Goal: Transaction & Acquisition: Purchase product/service

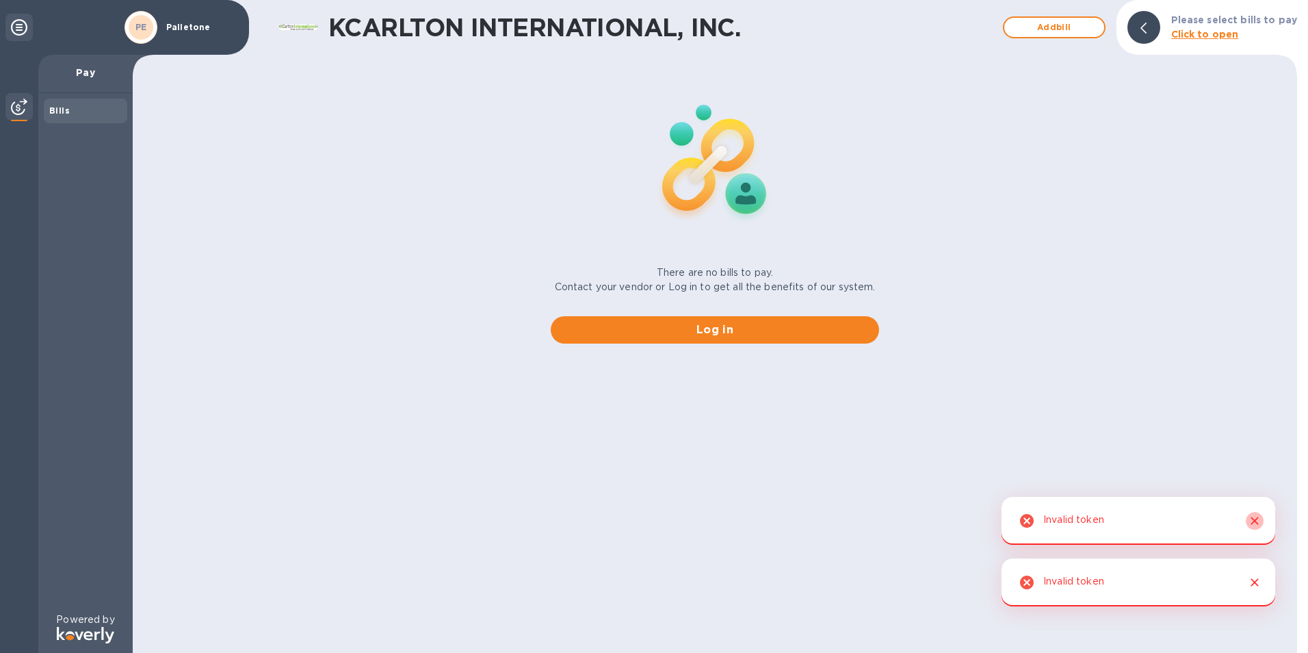
click at [1256, 525] on icon "Close" at bounding box center [1255, 521] width 14 height 14
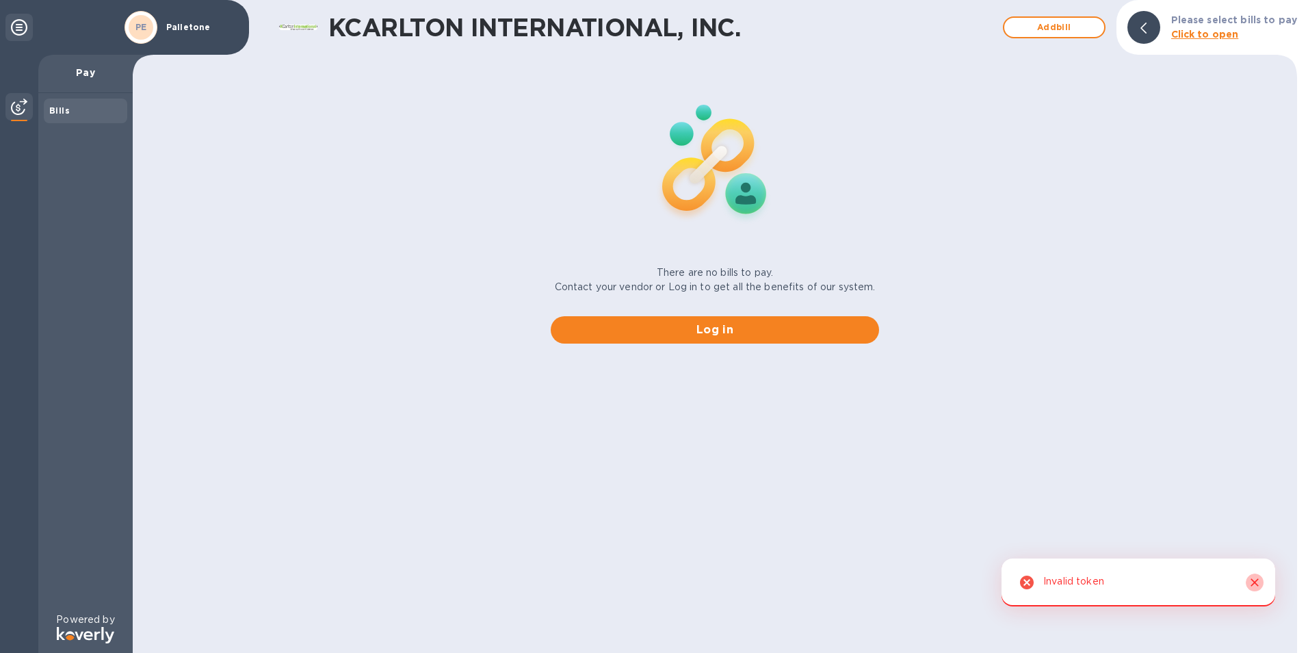
click at [1257, 580] on icon "Close" at bounding box center [1255, 582] width 8 height 8
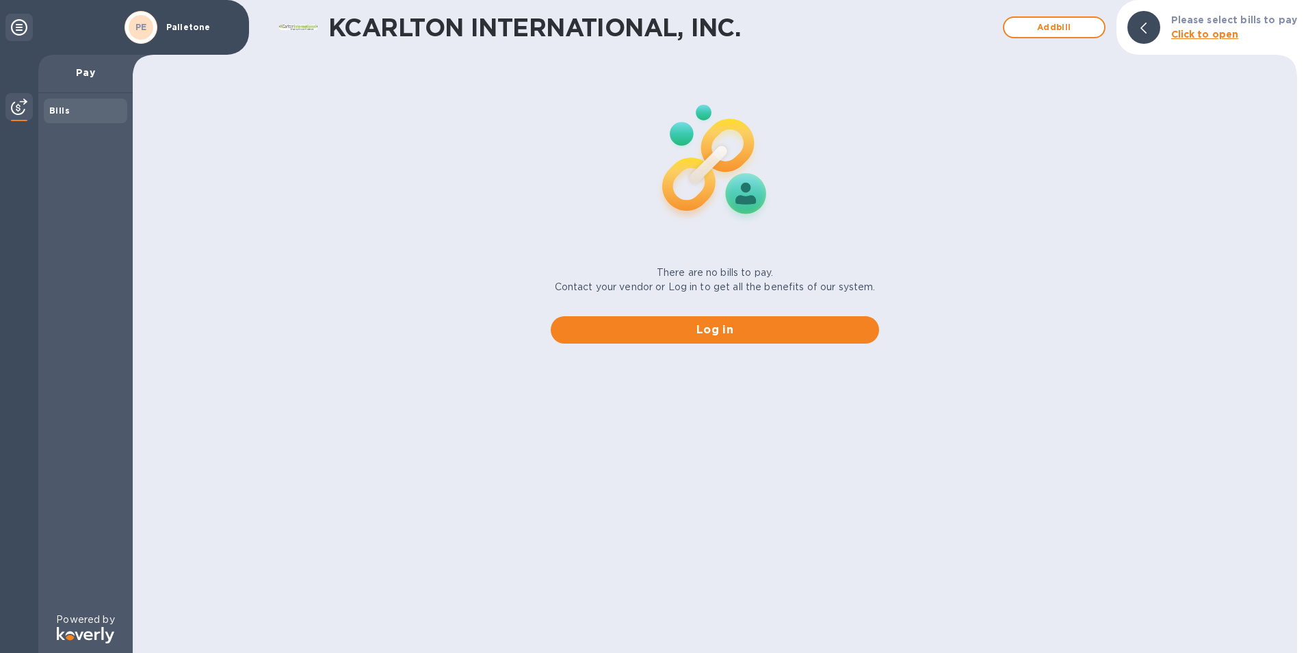
click at [20, 108] on img at bounding box center [19, 107] width 16 height 16
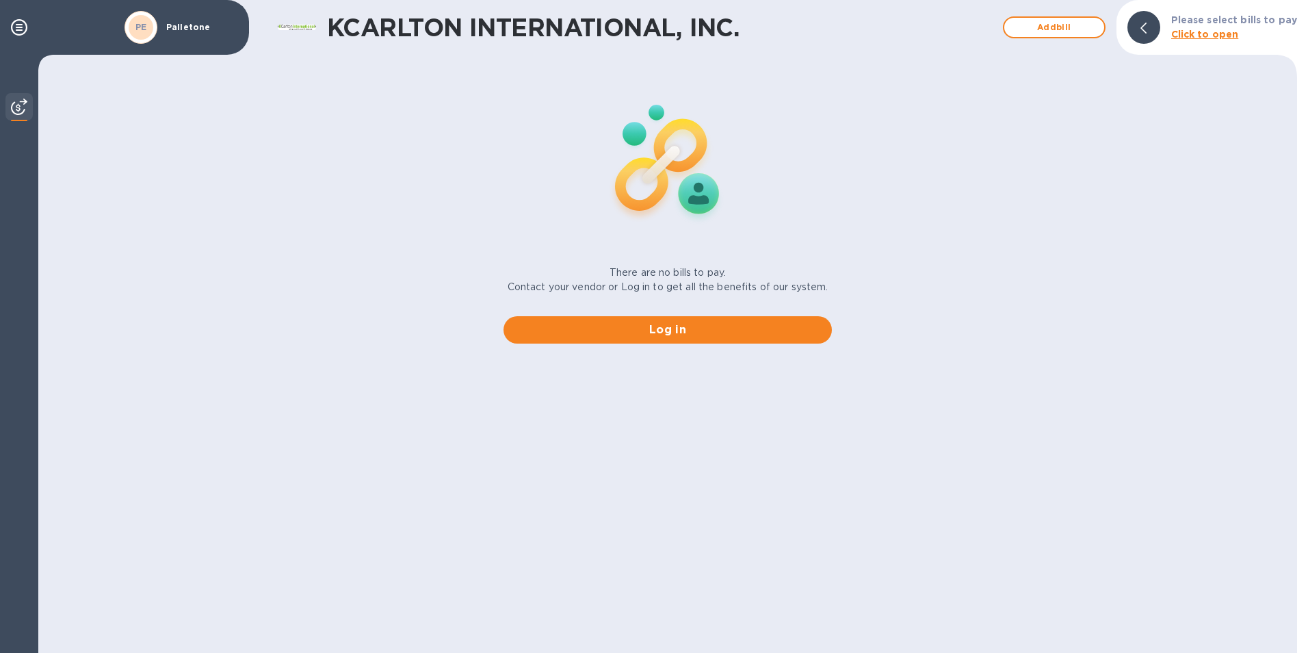
click at [1195, 37] on b "Click to open" at bounding box center [1205, 34] width 68 height 11
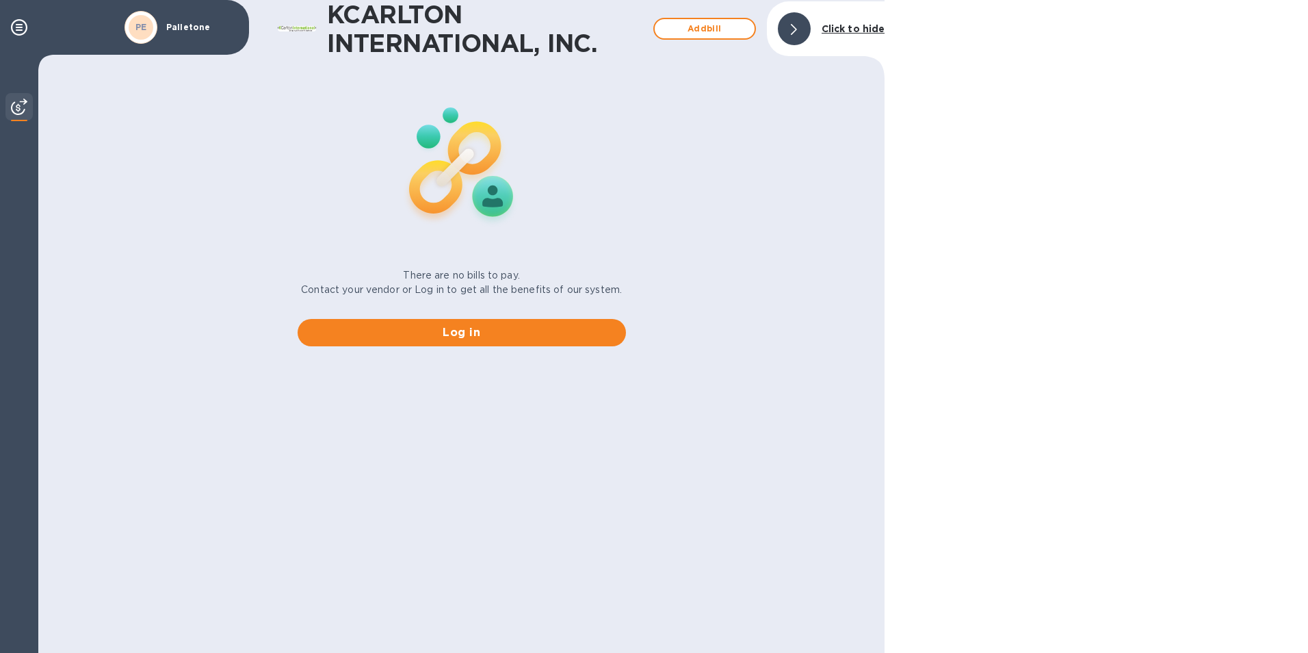
click at [848, 30] on b "Click to hide" at bounding box center [854, 28] width 64 height 11
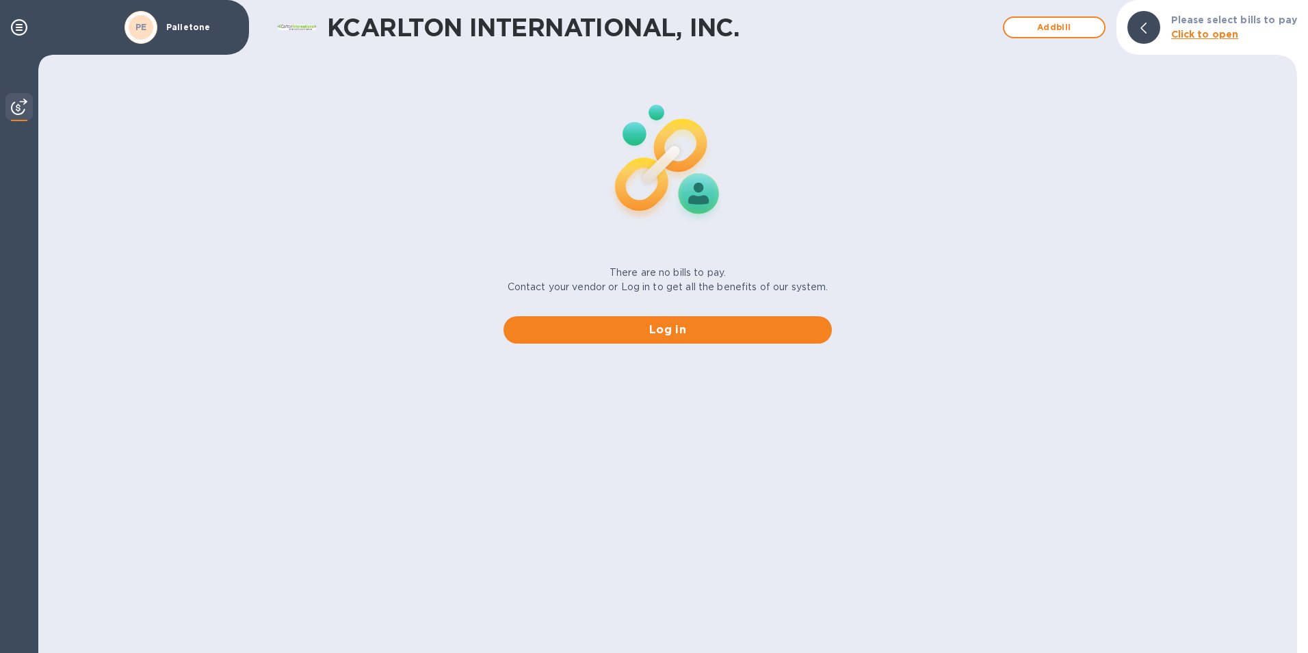
click at [1142, 28] on div at bounding box center [1144, 27] width 33 height 33
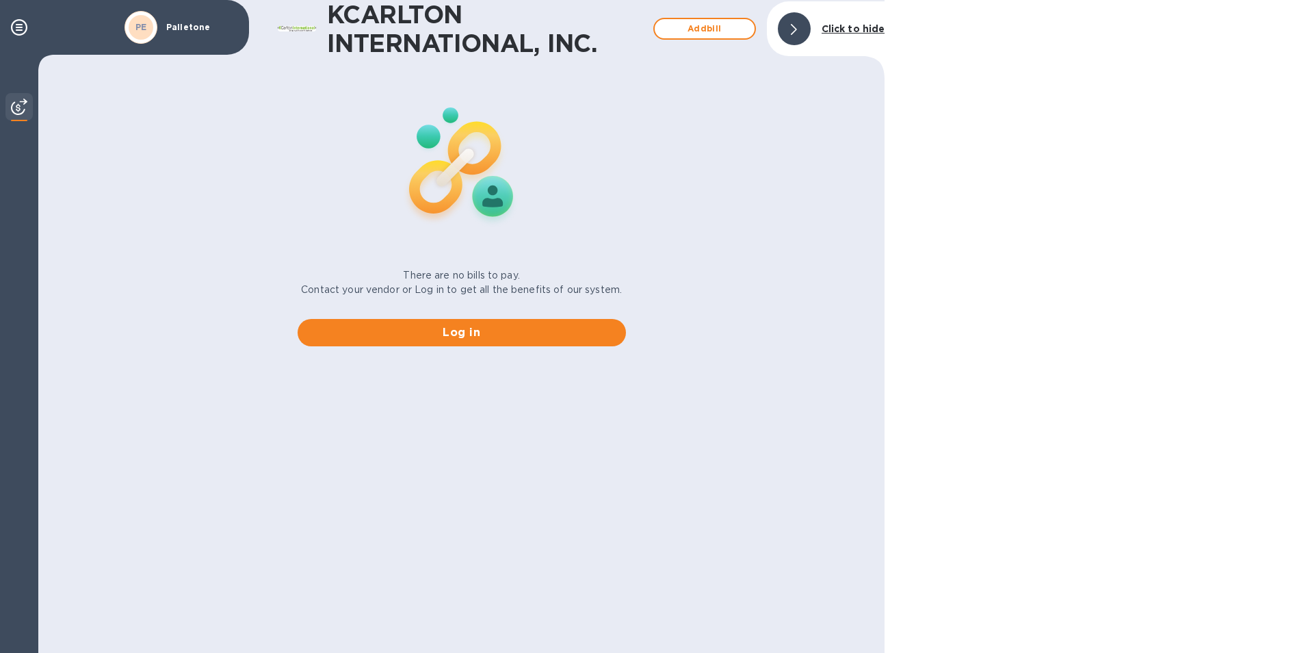
click at [796, 35] on icon at bounding box center [794, 29] width 6 height 11
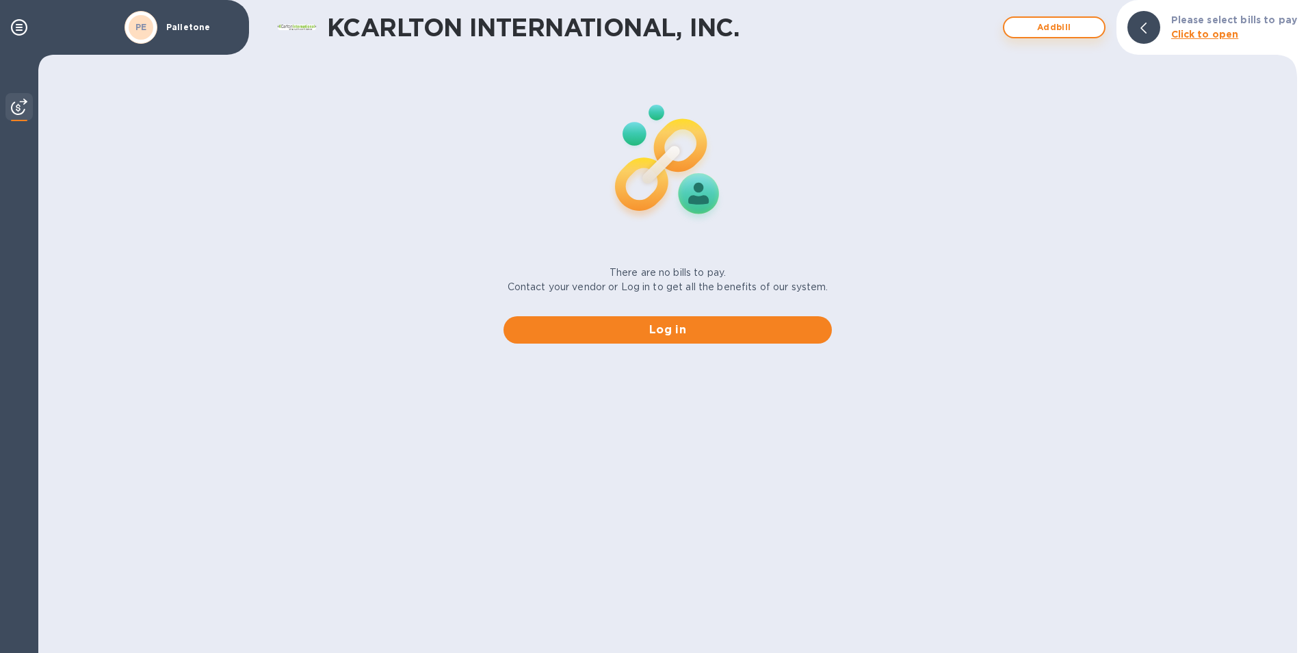
click at [1065, 33] on span "Add bill" at bounding box center [1054, 27] width 78 height 16
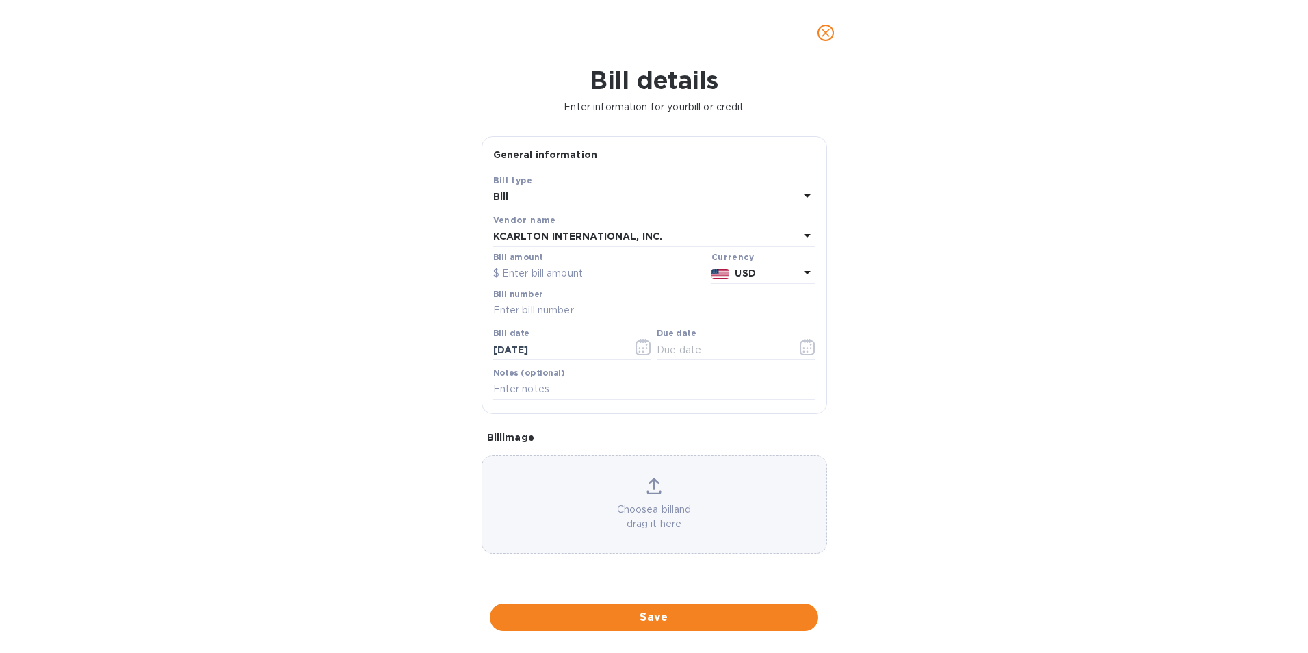
click at [831, 35] on icon "close" at bounding box center [826, 33] width 14 height 14
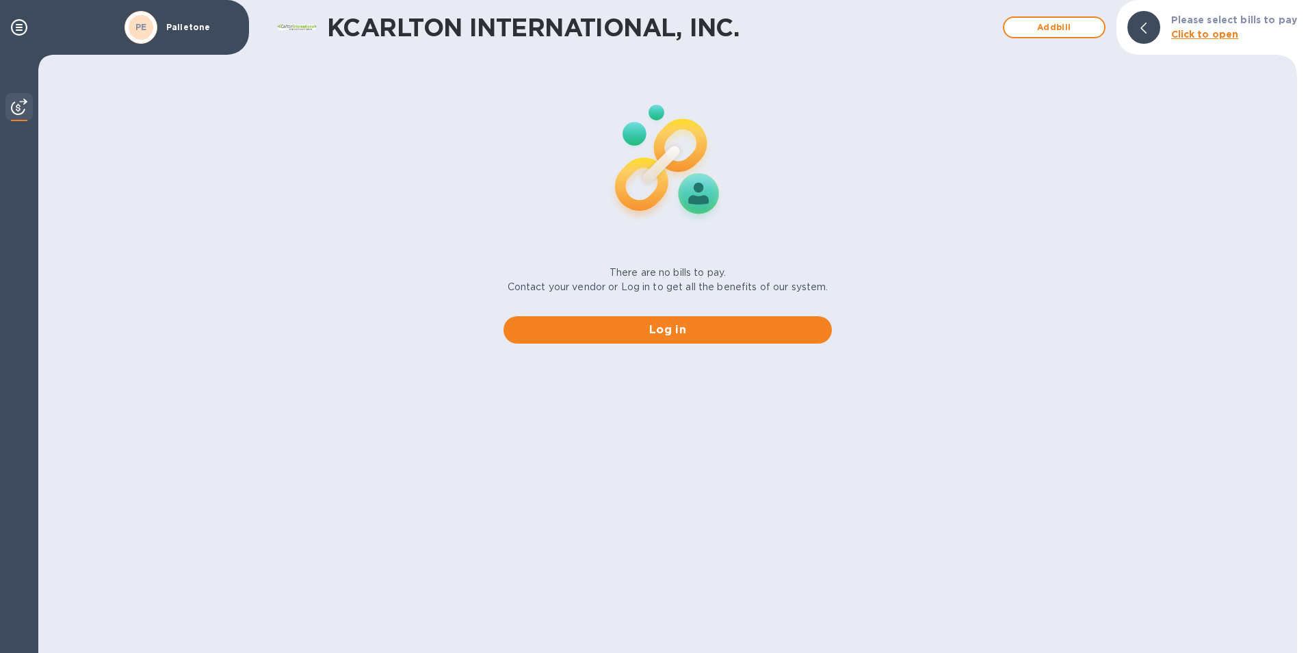
click at [24, 107] on img at bounding box center [19, 107] width 16 height 16
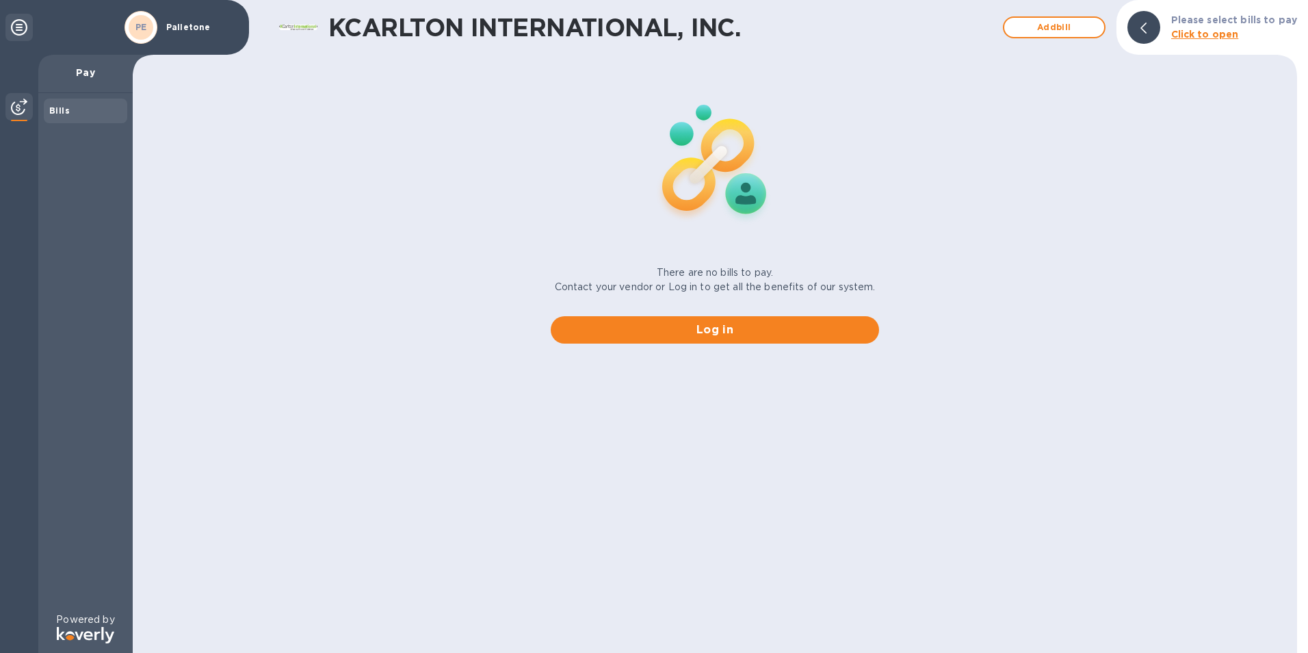
click at [70, 111] on div "Bills" at bounding box center [85, 111] width 73 height 14
click at [63, 112] on b "Bills" at bounding box center [59, 110] width 21 height 10
click at [736, 328] on span "Log in" at bounding box center [715, 330] width 307 height 16
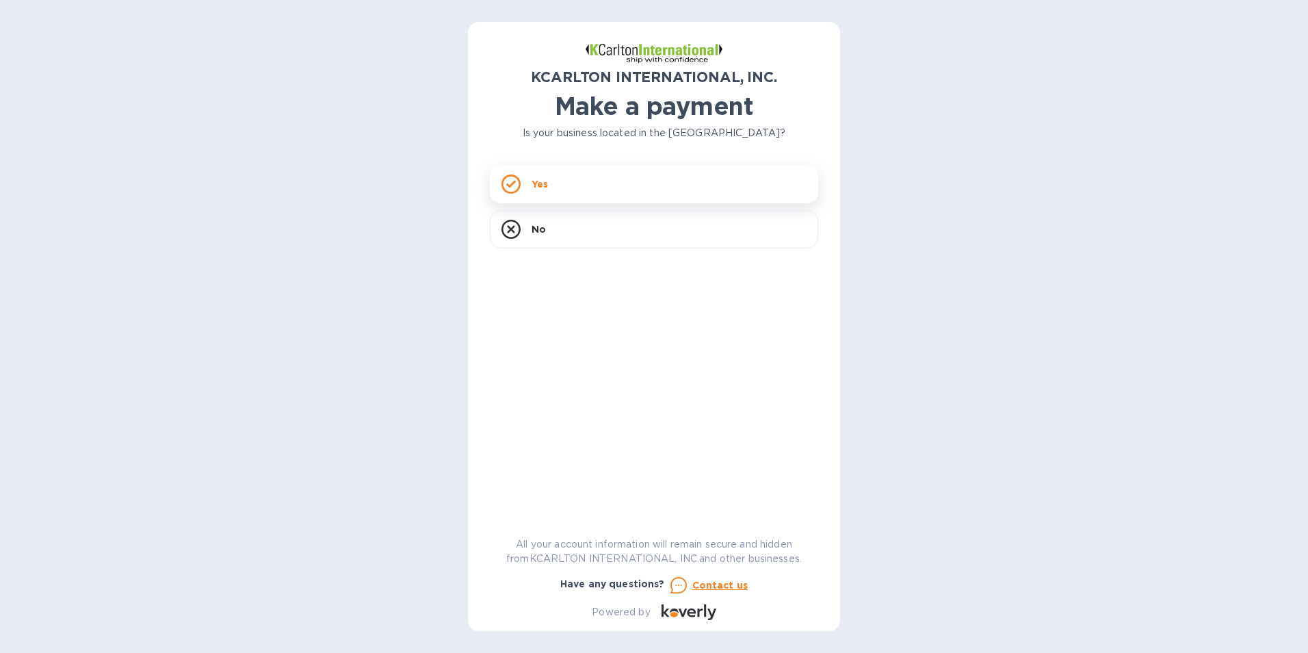
click at [573, 181] on div "Yes" at bounding box center [654, 184] width 328 height 38
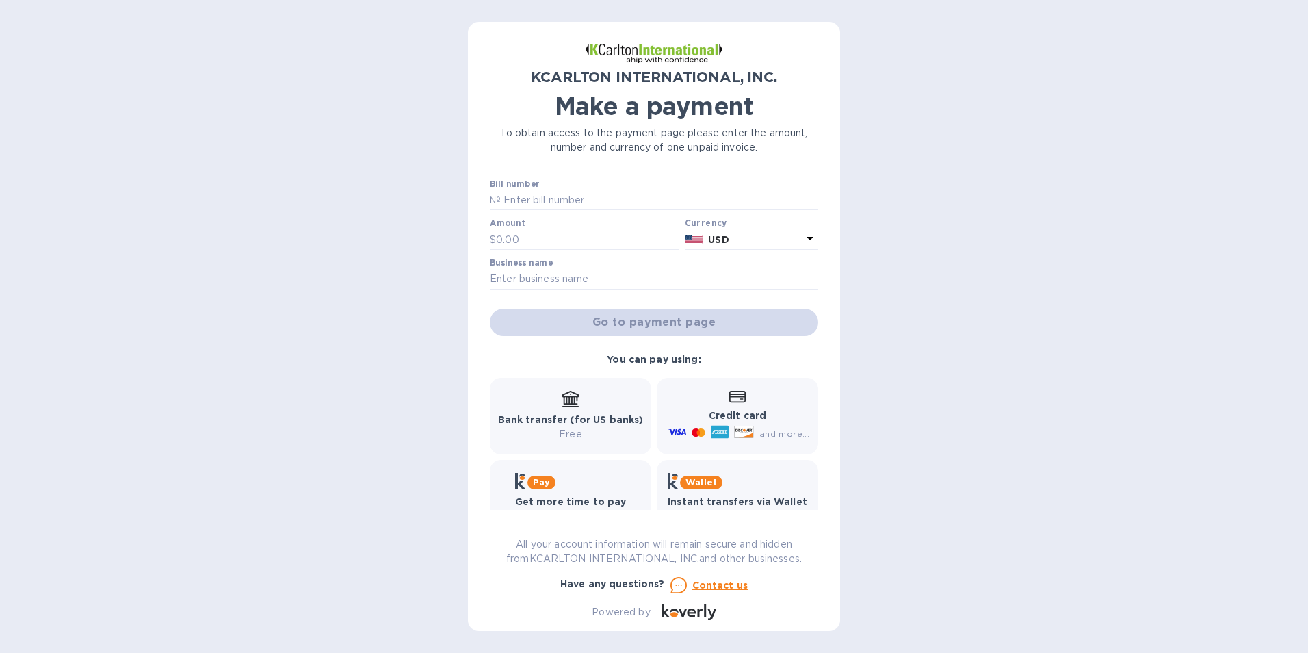
click at [758, 419] on b "Credit card" at bounding box center [737, 415] width 57 height 11
click at [664, 326] on div "Go to payment page" at bounding box center [654, 322] width 334 height 33
click at [536, 201] on input "text" at bounding box center [659, 200] width 317 height 21
type input "7251051-1"
type input "2,994.98"
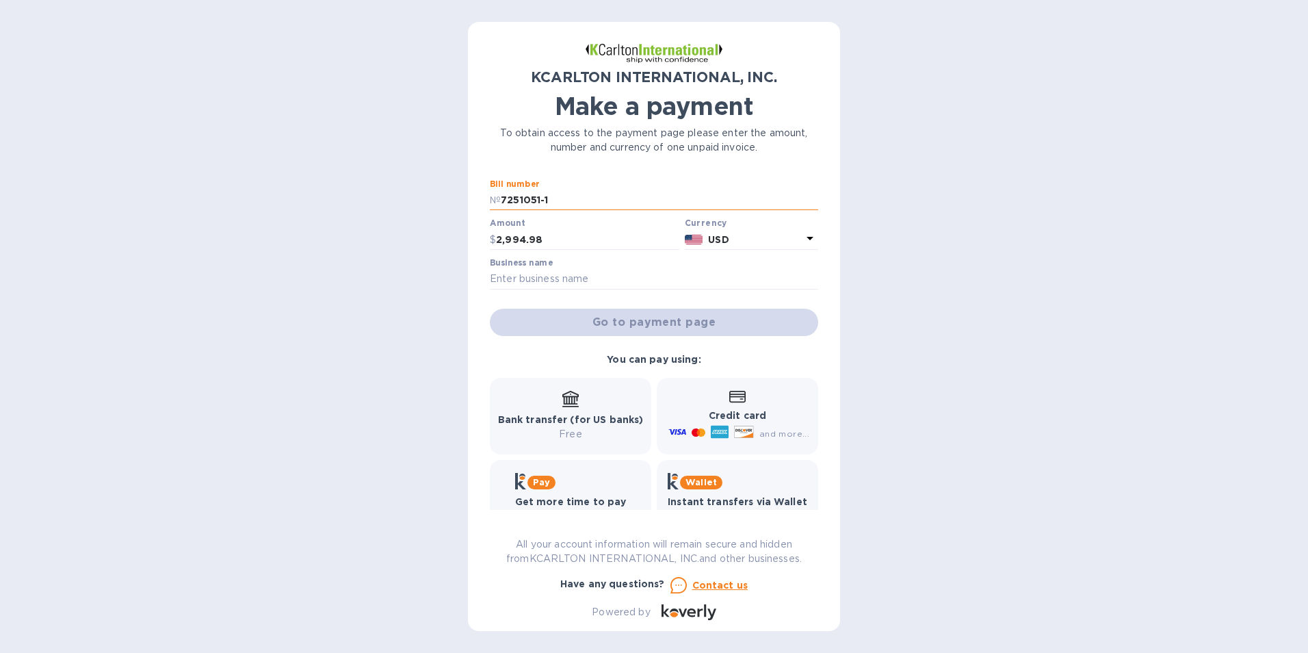
type input "Palletone"
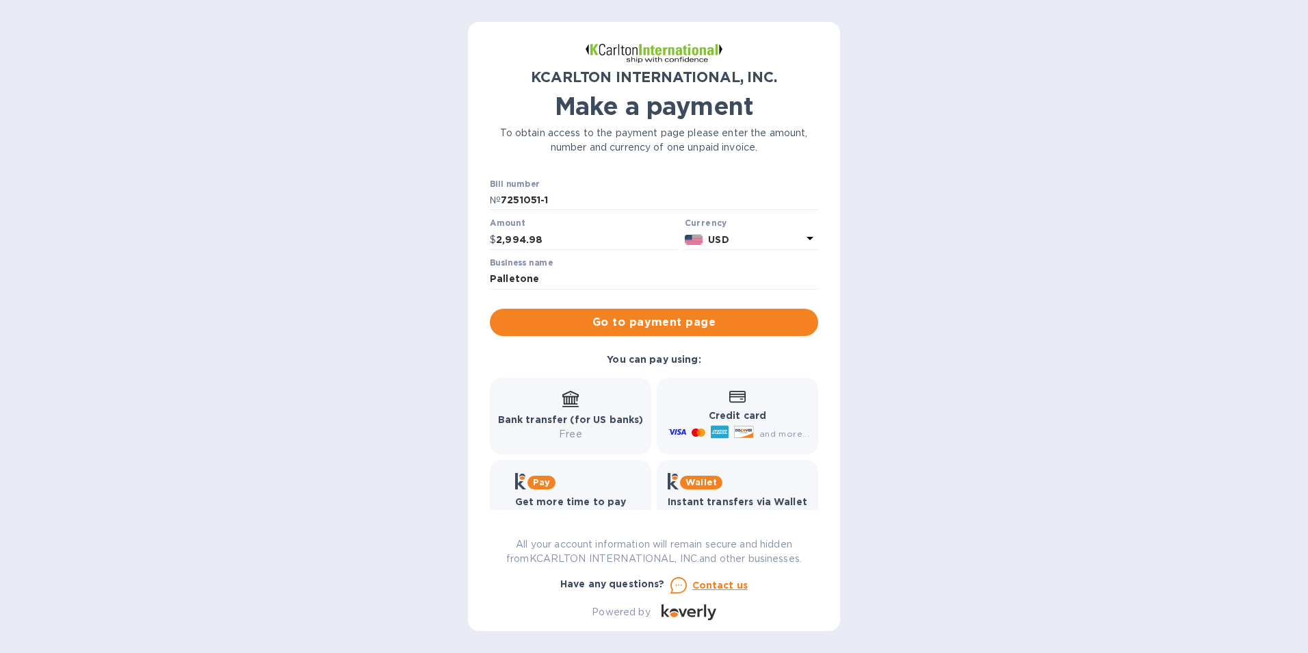
click at [735, 424] on div "and more..." at bounding box center [740, 434] width 149 height 22
click at [729, 406] on div "Credit card and more..." at bounding box center [738, 415] width 144 height 53
drag, startPoint x: 729, startPoint y: 406, endPoint x: 712, endPoint y: 409, distance: 17.9
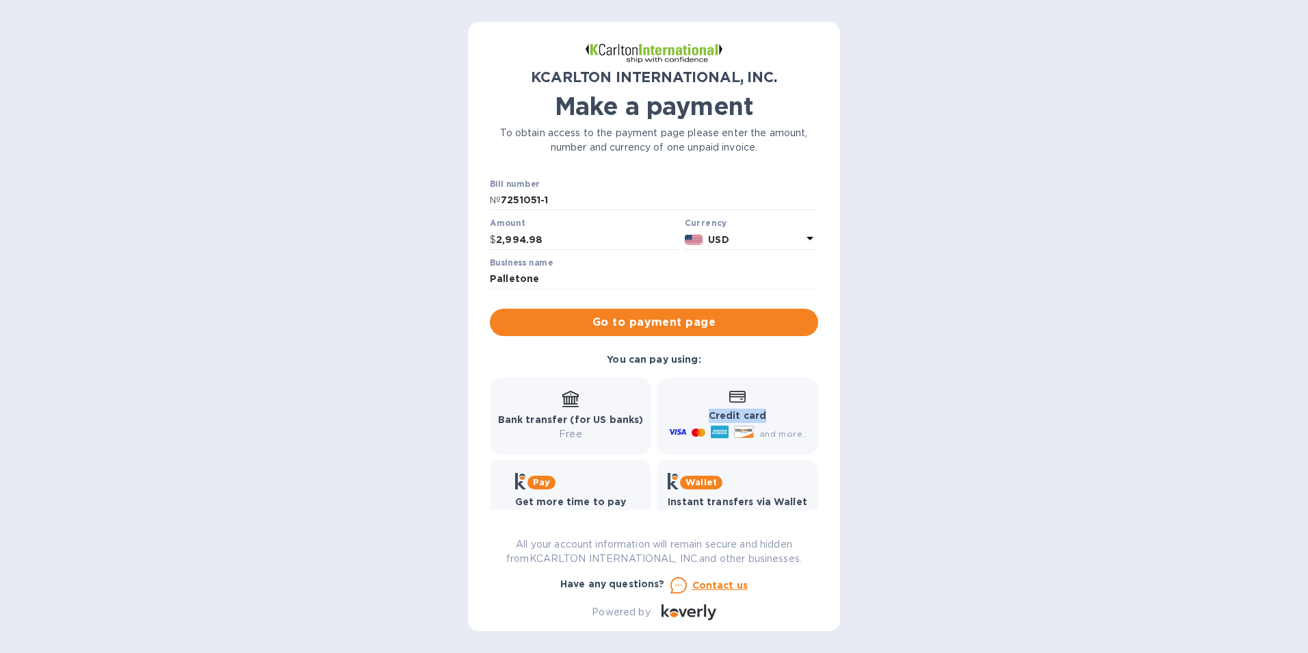
click at [712, 409] on p "Credit card" at bounding box center [738, 416] width 144 height 14
click at [671, 399] on div "Credit card and more..." at bounding box center [738, 415] width 144 height 53
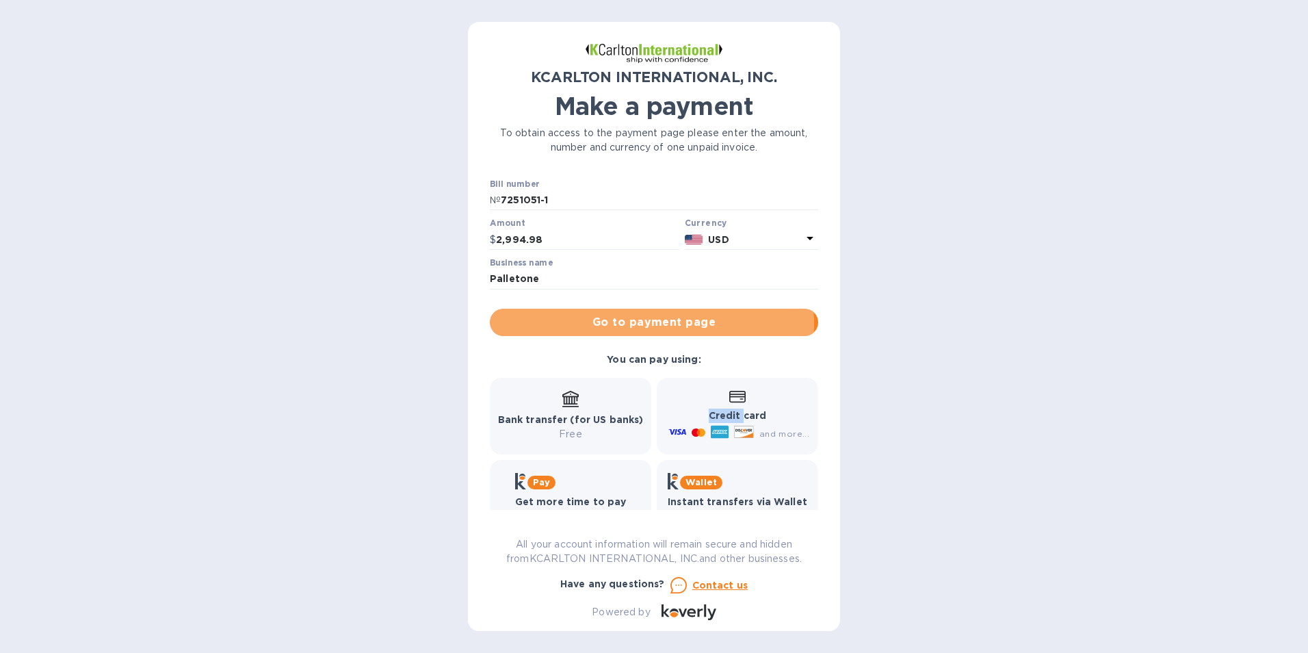
drag, startPoint x: 671, startPoint y: 399, endPoint x: 642, endPoint y: 324, distance: 80.2
click at [642, 324] on span "Go to payment page" at bounding box center [654, 322] width 307 height 16
